Goal: Information Seeking & Learning: Learn about a topic

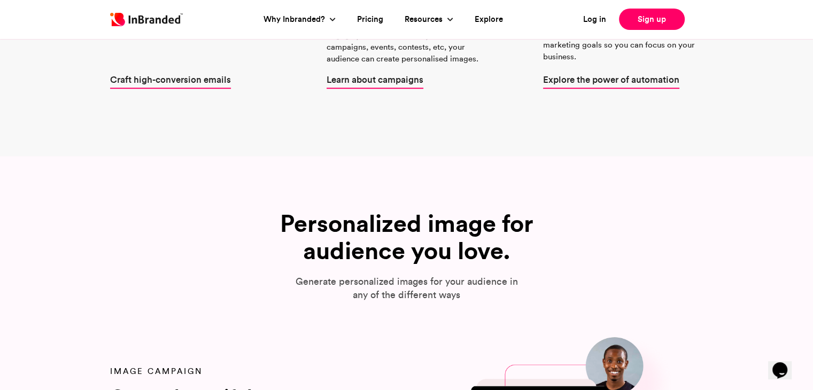
scroll to position [934, 0]
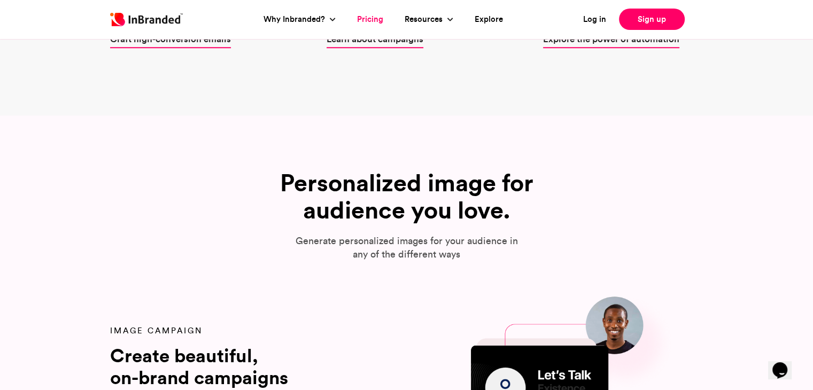
click at [371, 22] on link "Pricing" at bounding box center [370, 19] width 26 height 12
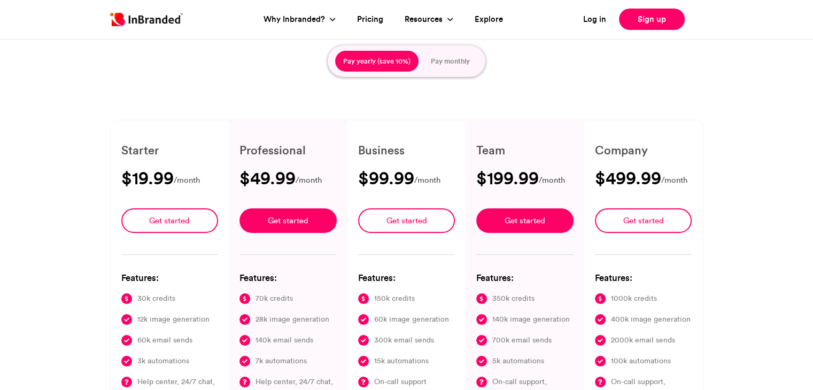
type input "****"
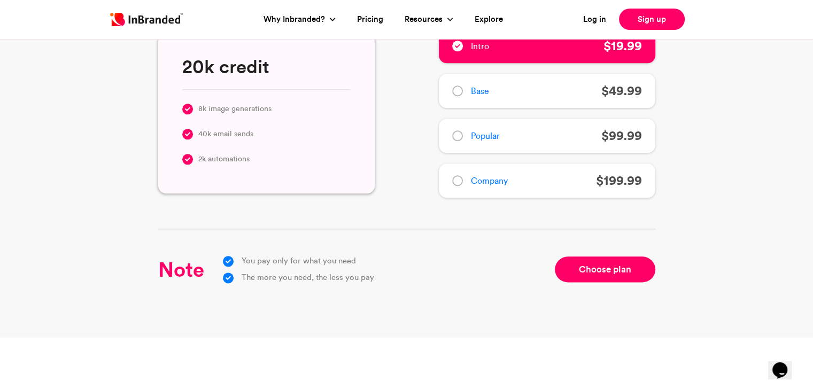
scroll to position [1283, 0]
